Goal: Find specific page/section: Find specific page/section

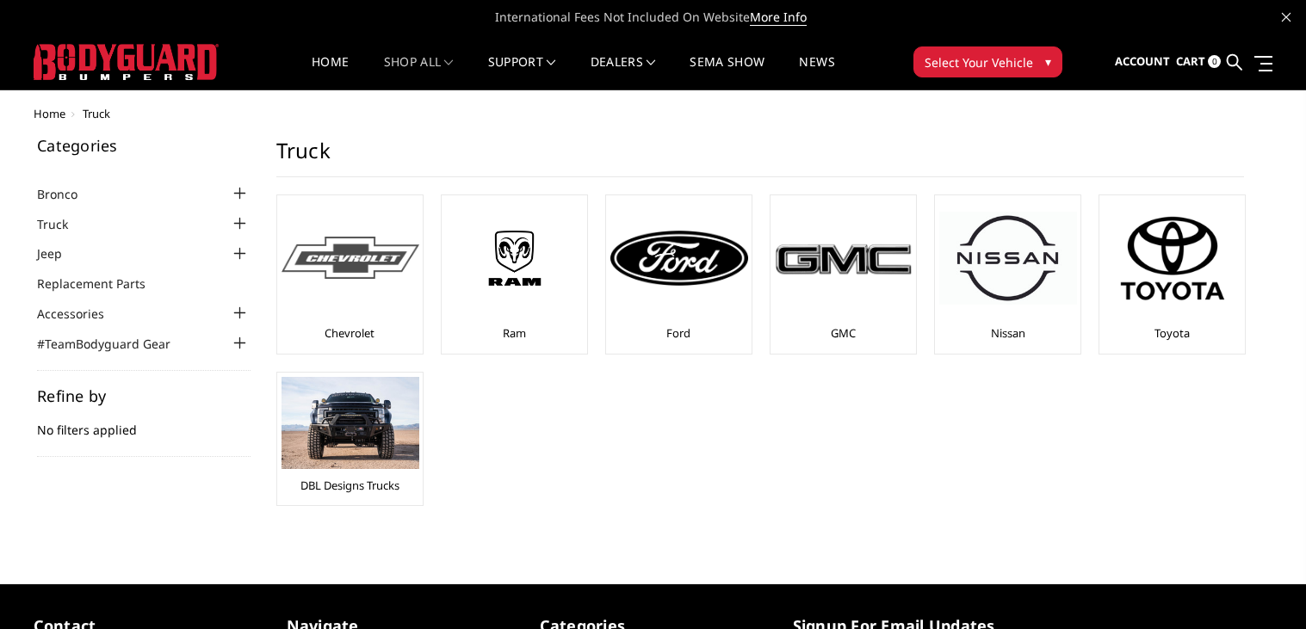
click at [407, 288] on div at bounding box center [350, 258] width 138 height 117
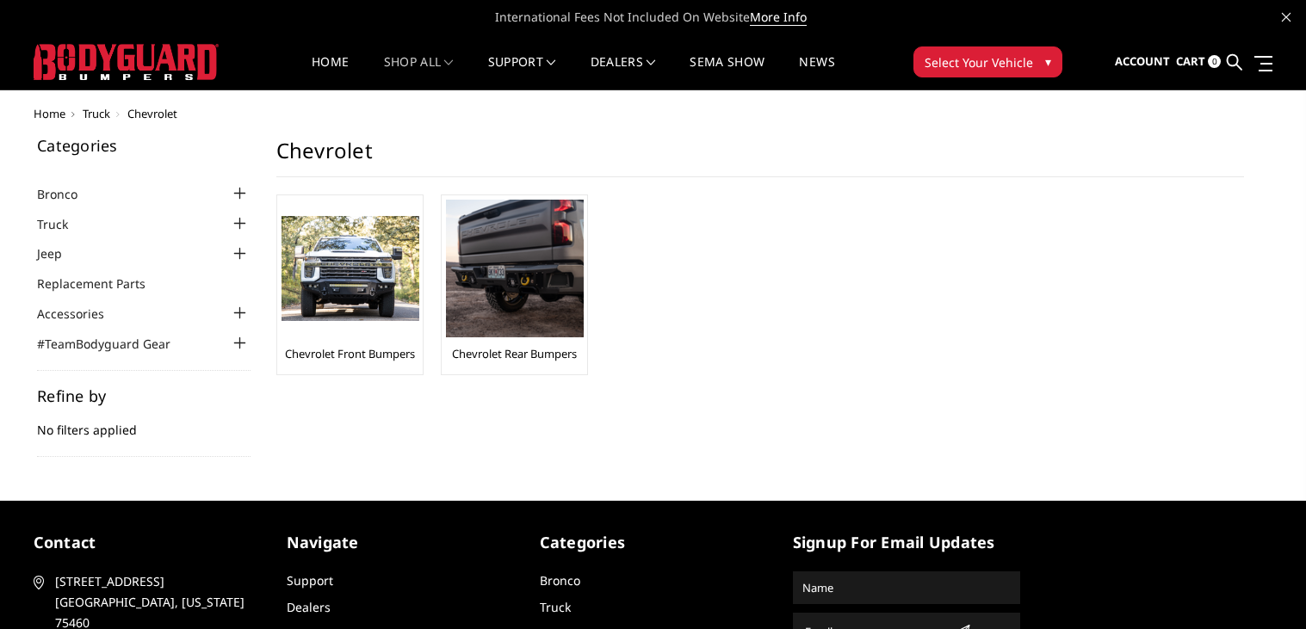
click at [407, 288] on img at bounding box center [350, 269] width 138 height 106
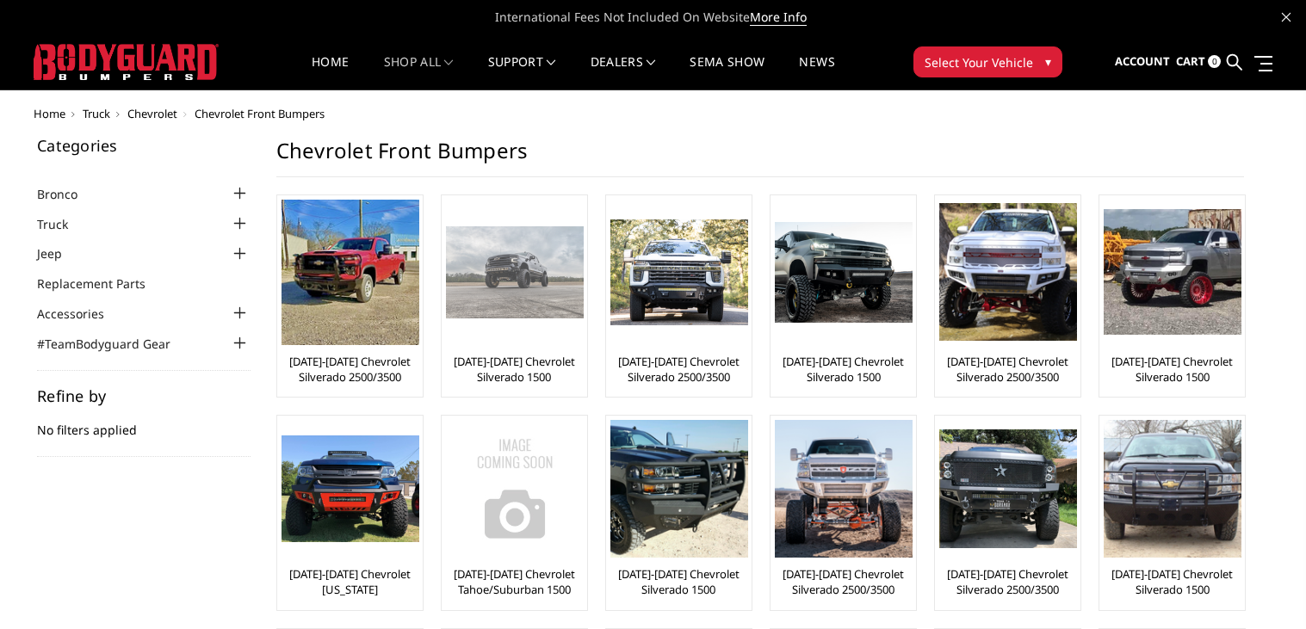
scroll to position [1, 0]
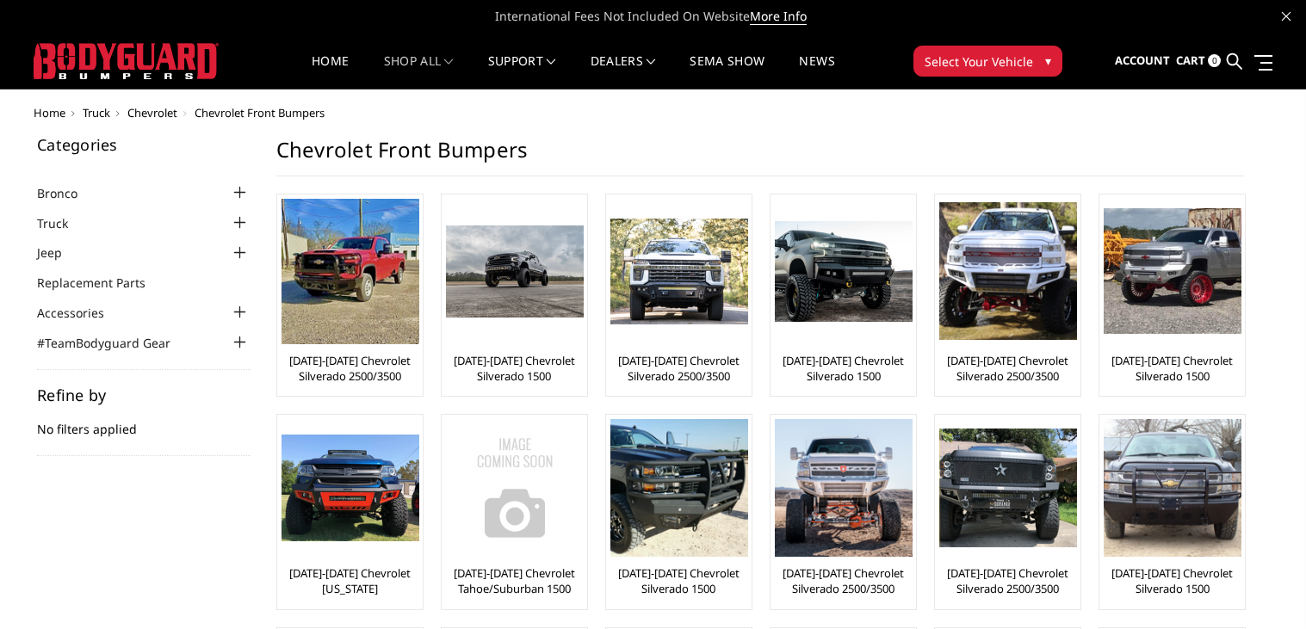
click at [989, 65] on span "Select Your Vehicle" at bounding box center [978, 61] width 108 height 18
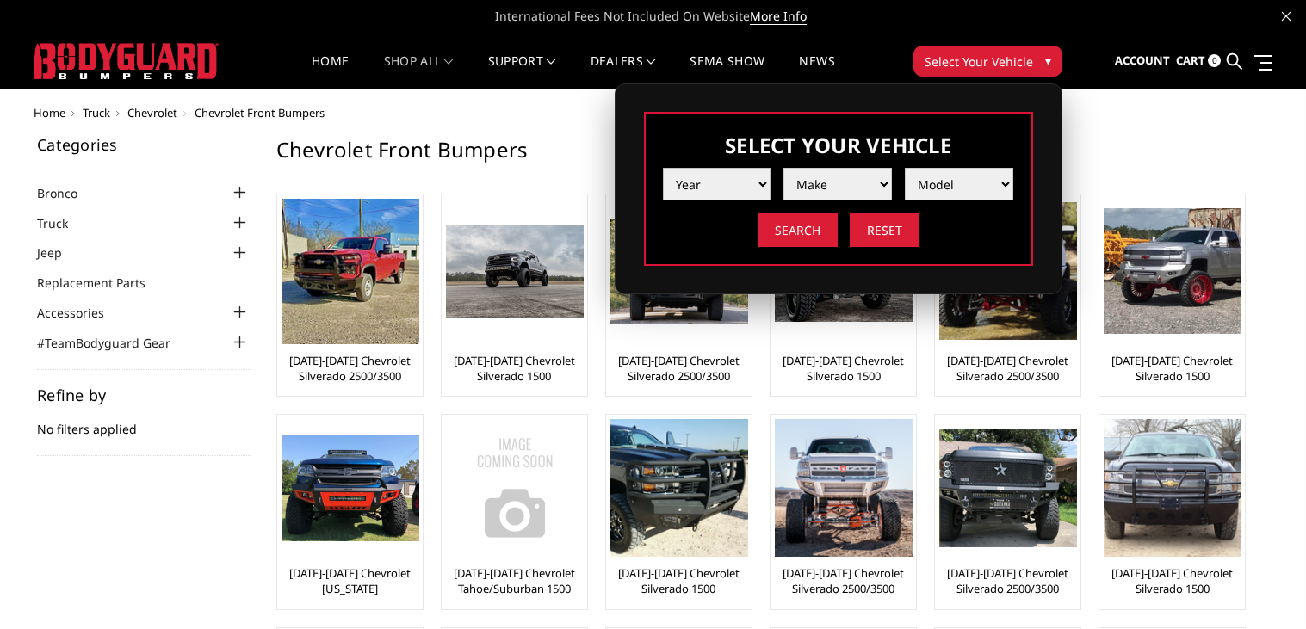
click at [714, 195] on select "Year 2025 2024 2023 2022 2021 2020 2019 2018 2017 2016 2015 2014 2013 2012 2011…" at bounding box center [717, 184] width 108 height 33
select select "yr_2005"
click at [663, 168] on select "Year 2025 2024 2023 2022 2021 2020 2019 2018 2017 2016 2015 2014 2013 2012 2011…" at bounding box center [717, 184] width 108 height 33
click at [784, 192] on select "Make Chevrolet Ford GMC Ram" at bounding box center [837, 184] width 108 height 33
select select "mk_chevrolet"
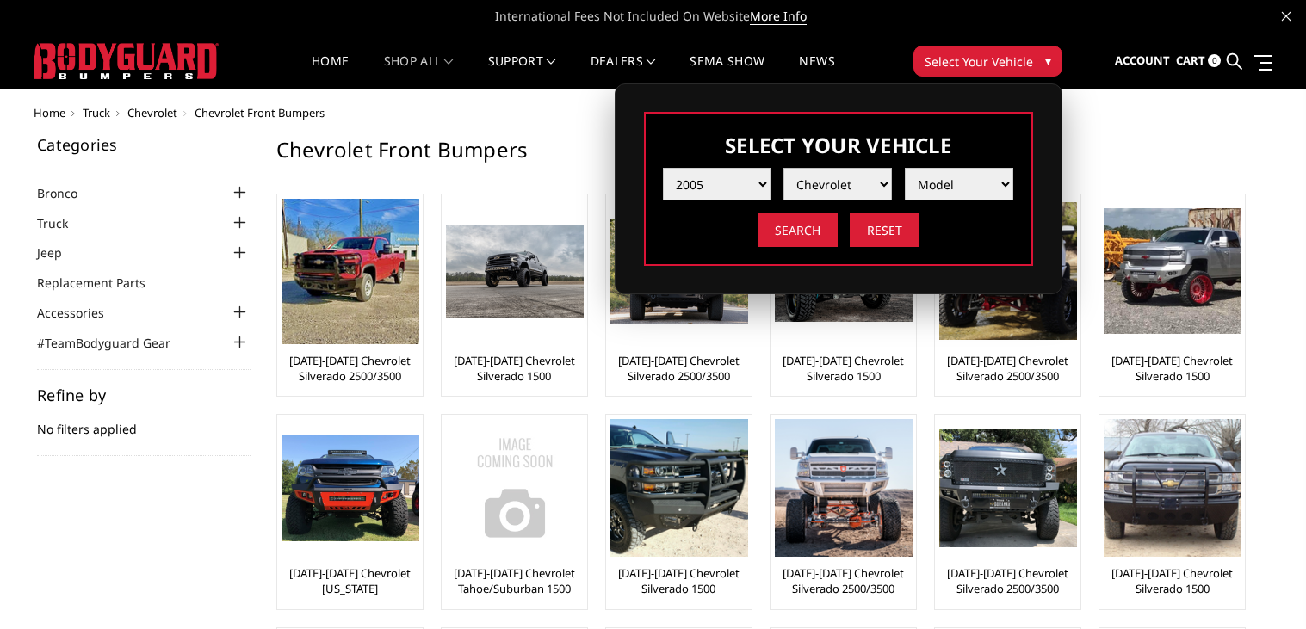
click at [783, 168] on select "Make Chevrolet Ford GMC Ram" at bounding box center [837, 184] width 108 height 33
click at [952, 181] on select "Model Silverado 1500 Silverado 2500 / 3500" at bounding box center [959, 184] width 108 height 33
